Goal: Information Seeking & Learning: Check status

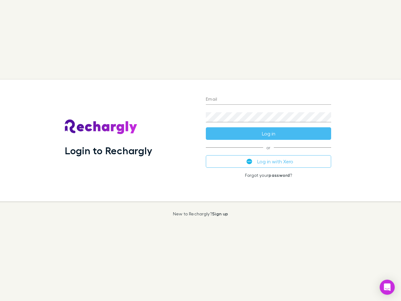
click at [200, 150] on div "Login to Rechargly" at bounding box center [130, 141] width 141 height 122
click at [268, 100] on input "Email" at bounding box center [268, 100] width 125 height 10
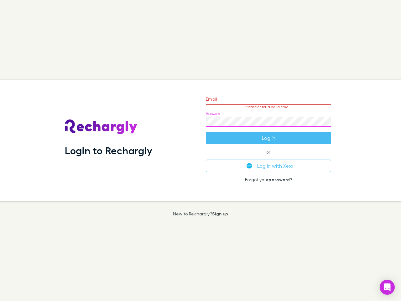
click at [268, 133] on form "Email Please enter a valid email. Password Log in" at bounding box center [268, 117] width 125 height 54
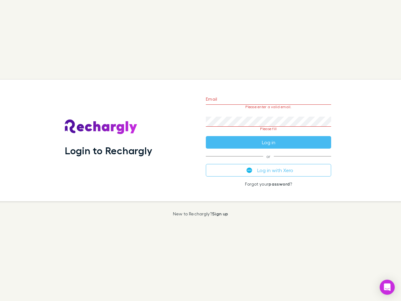
click at [268, 161] on div "Email Please enter a valid email. Password Please fill Log in or Log in with Xe…" at bounding box center [268, 141] width 135 height 122
click at [387, 287] on icon "Open Intercom Messenger" at bounding box center [387, 287] width 7 height 8
